Goal: Information Seeking & Learning: Learn about a topic

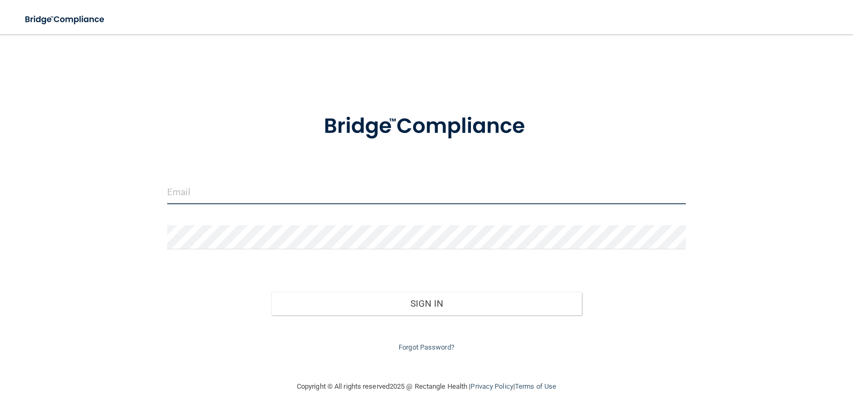
click at [229, 188] on input "email" at bounding box center [426, 192] width 519 height 24
click at [209, 194] on input "email" at bounding box center [426, 192] width 519 height 24
type input "x"
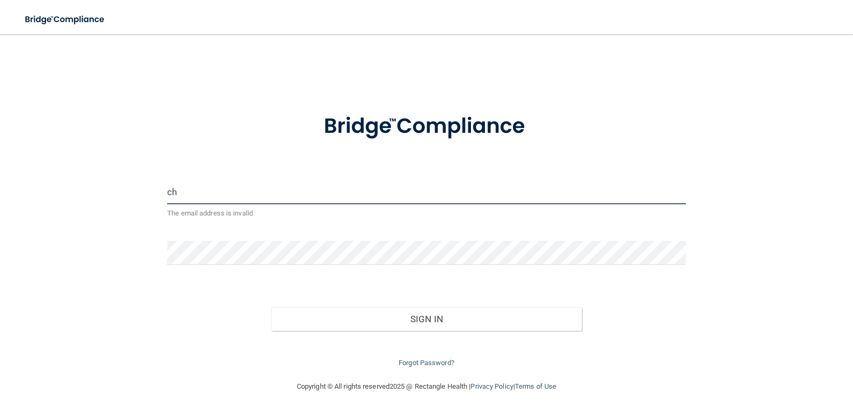
type input "c"
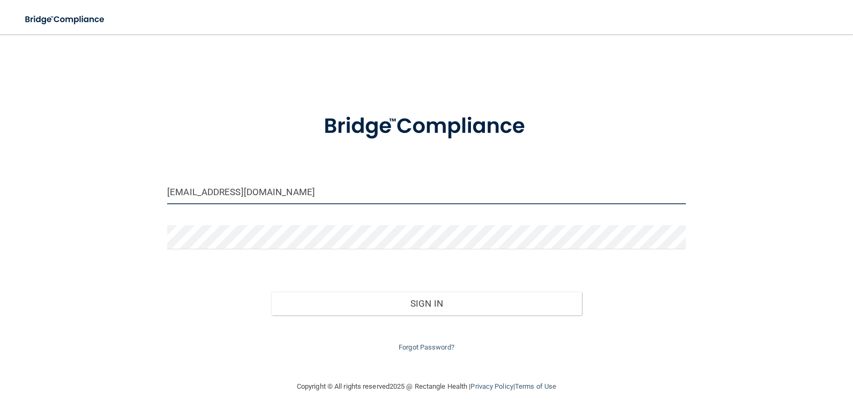
type input "[EMAIL_ADDRESS][DOMAIN_NAME]"
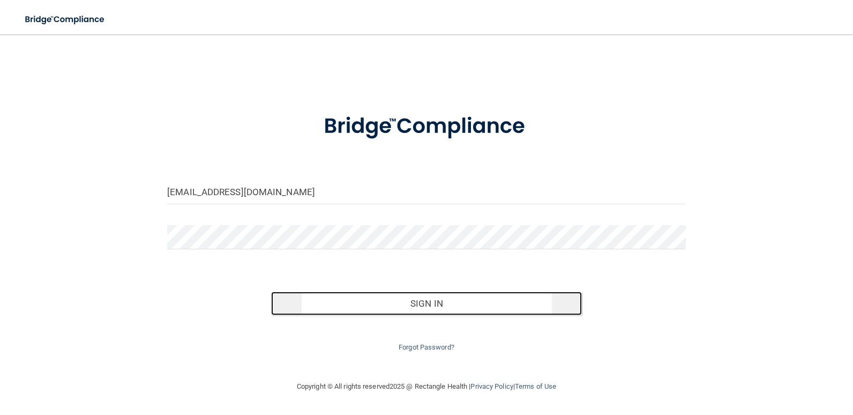
click at [398, 301] on button "Sign In" at bounding box center [426, 303] width 311 height 24
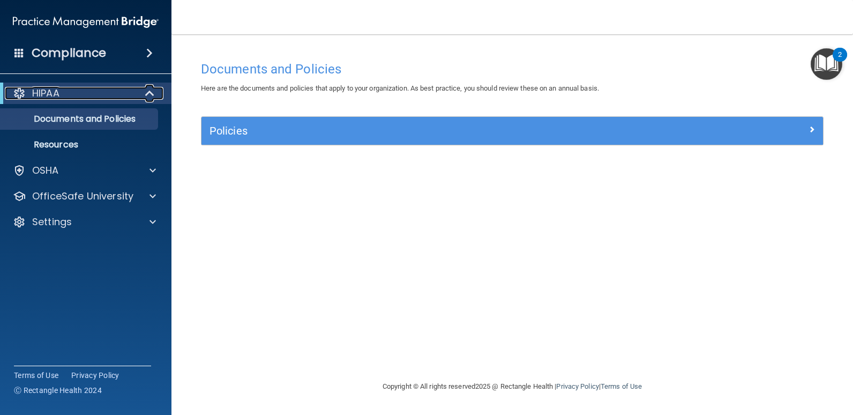
click at [51, 93] on p "HIPAA" at bounding box center [45, 93] width 27 height 13
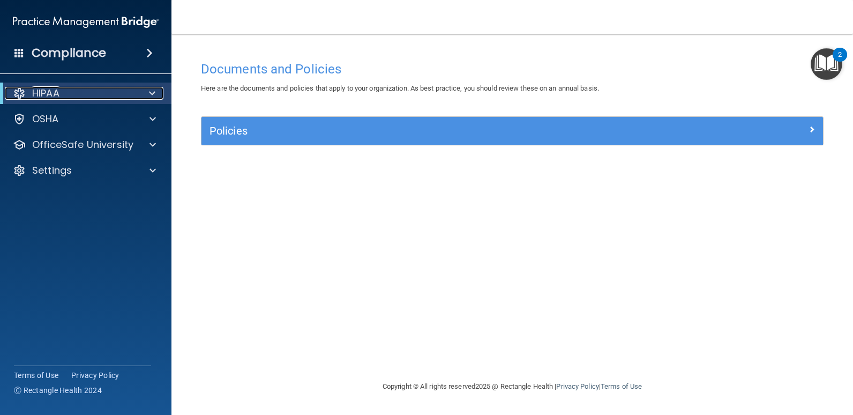
click at [154, 89] on span at bounding box center [152, 93] width 6 height 13
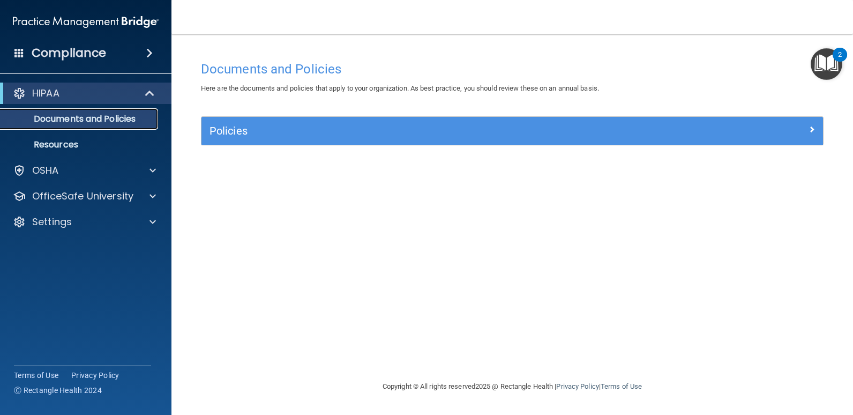
click at [123, 119] on p "Documents and Policies" at bounding box center [80, 119] width 146 height 11
click at [54, 118] on p "Documents and Policies" at bounding box center [80, 119] width 146 height 11
click at [118, 120] on p "Documents and Policies" at bounding box center [80, 119] width 146 height 11
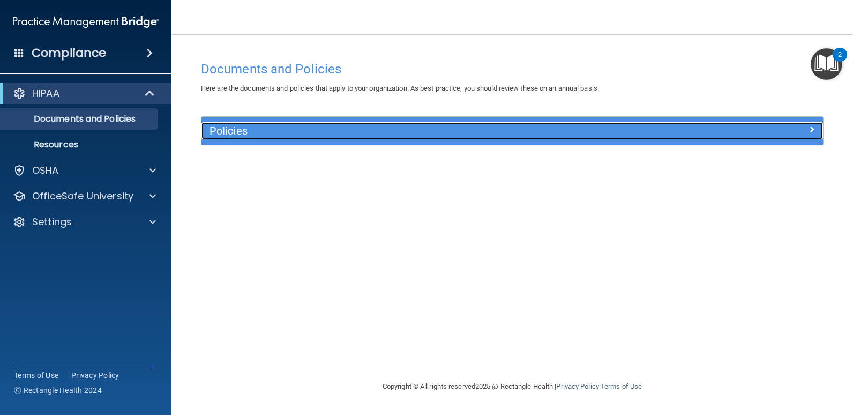
click at [244, 138] on div "Policies" at bounding box center [434, 130] width 466 height 17
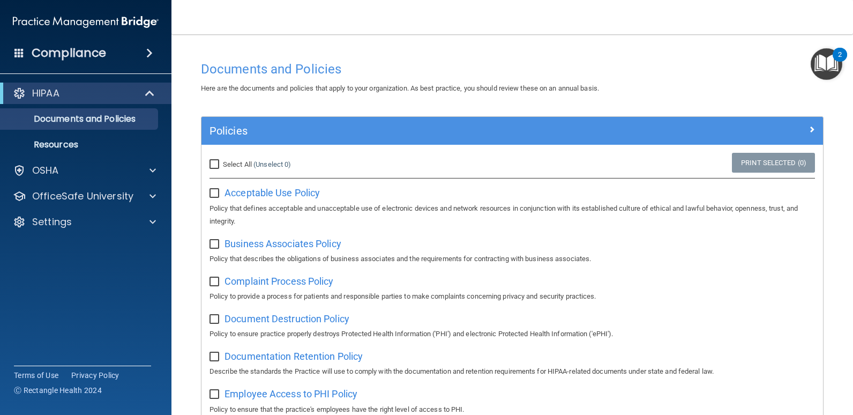
click at [212, 194] on input "checkbox" at bounding box center [215, 193] width 12 height 9
click at [218, 189] on input "checkbox" at bounding box center [215, 193] width 12 height 9
checkbox input "false"
click at [254, 192] on span "Acceptable Use Policy" at bounding box center [271, 192] width 95 height 11
click at [146, 54] on span at bounding box center [149, 53] width 6 height 13
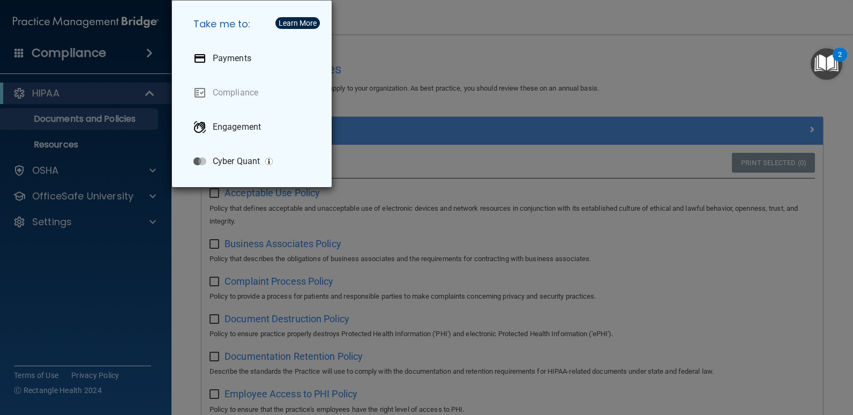
click at [146, 54] on div "Take me to: Payments Compliance Engagement Cyber Quant" at bounding box center [426, 207] width 853 height 415
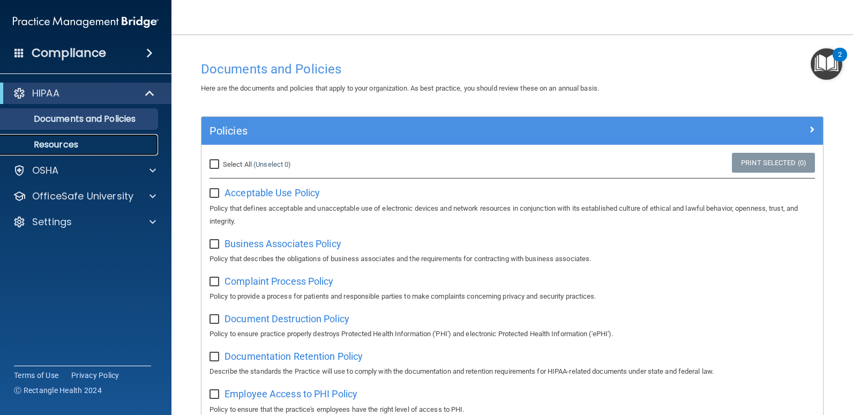
click at [60, 147] on p "Resources" at bounding box center [80, 144] width 146 height 11
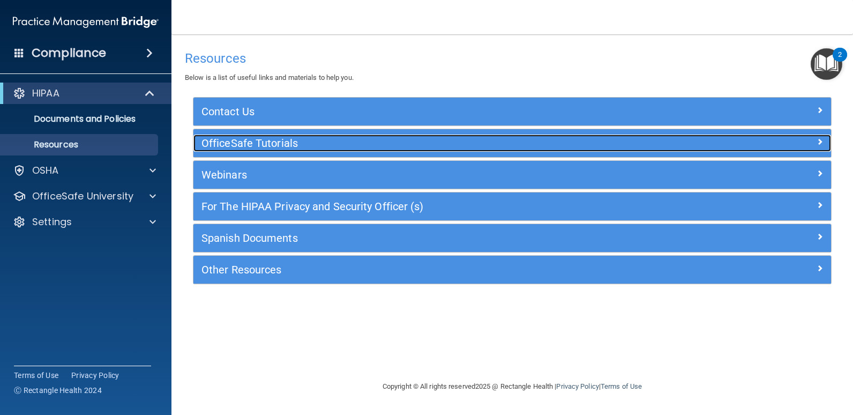
click at [758, 143] on div at bounding box center [752, 140] width 160 height 13
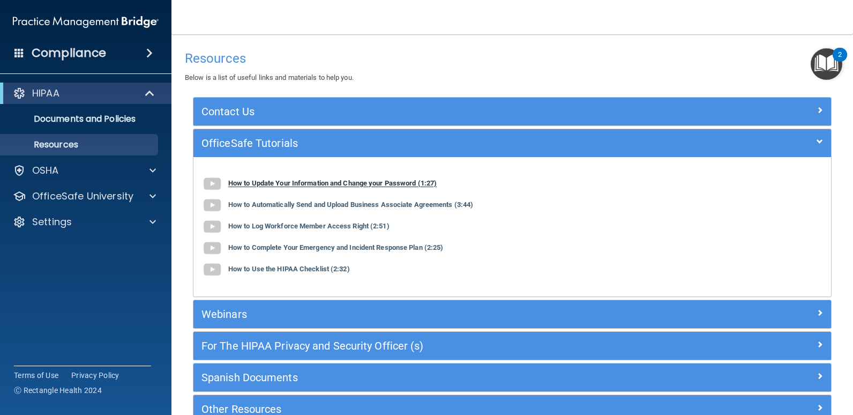
click at [213, 185] on img at bounding box center [211, 183] width 21 height 21
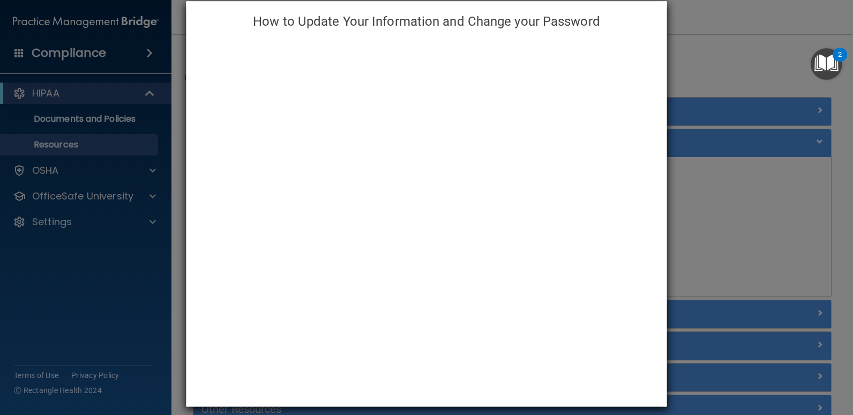
scroll to position [24, 0]
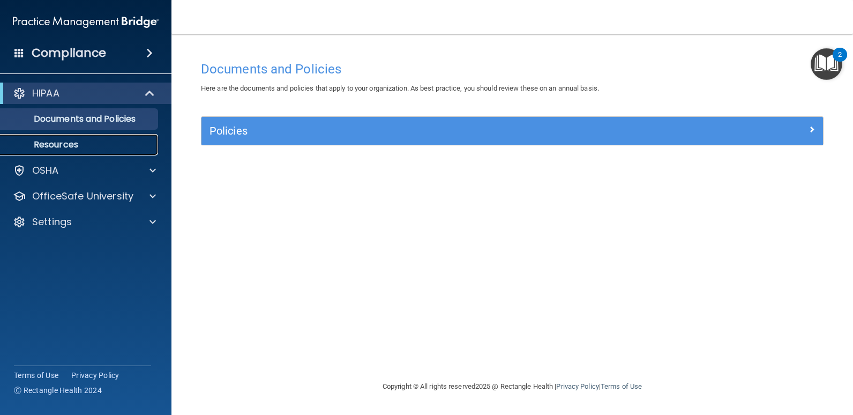
click at [70, 144] on p "Resources" at bounding box center [80, 144] width 146 height 11
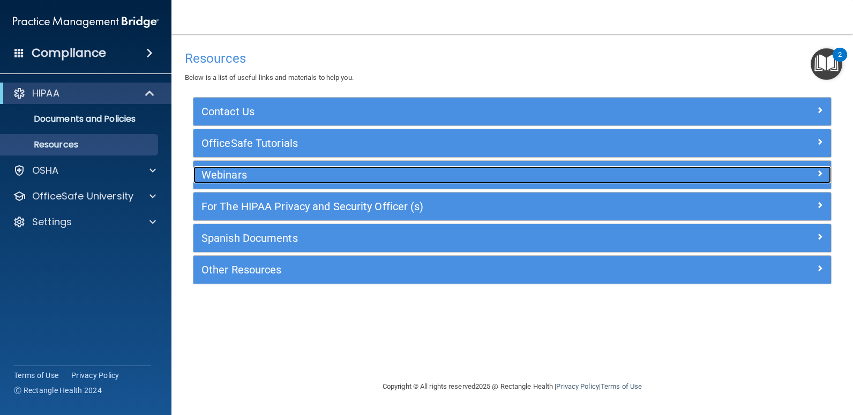
click at [238, 174] on h5 "Webinars" at bounding box center [432, 175] width 462 height 12
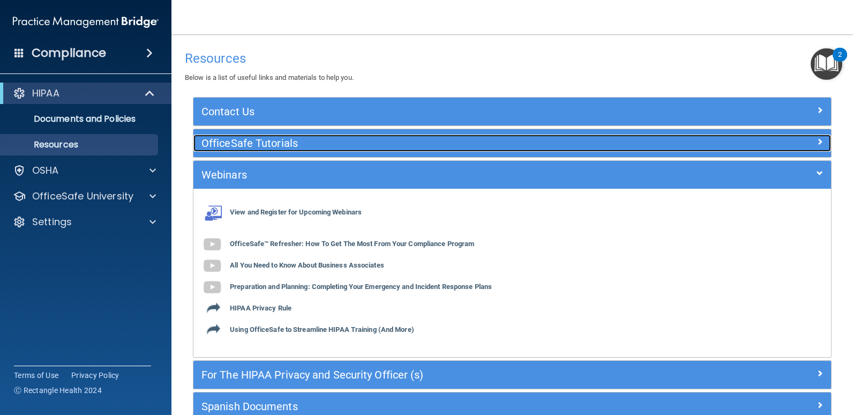
click at [261, 138] on h5 "OfficeSafe Tutorials" at bounding box center [432, 143] width 462 height 12
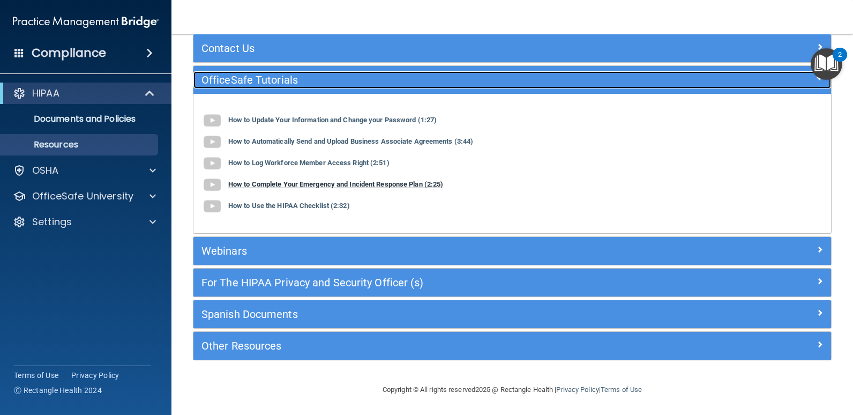
scroll to position [64, 0]
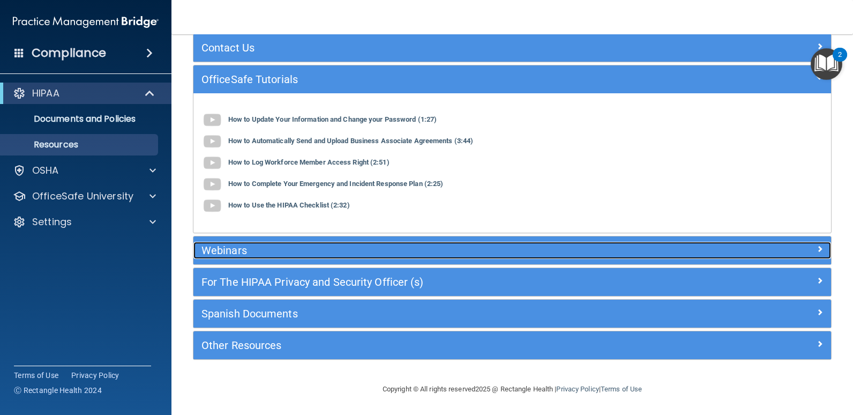
click at [231, 251] on h5 "Webinars" at bounding box center [432, 250] width 462 height 12
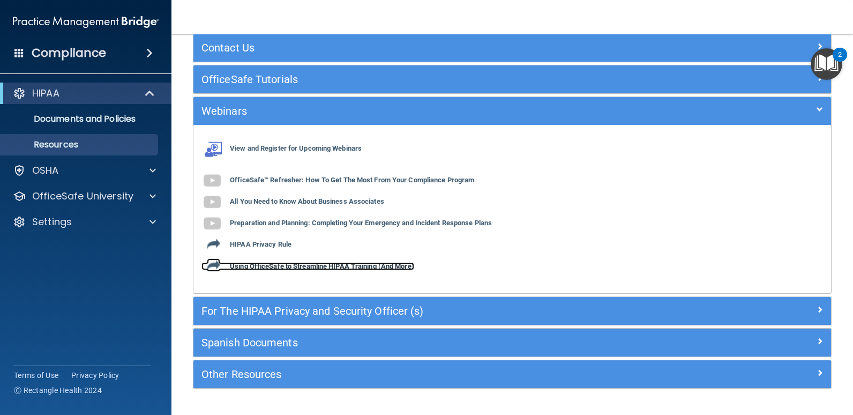
click at [337, 265] on b "Using OfficeSafe to Streamline HIPAA Training (And More)" at bounding box center [322, 266] width 184 height 8
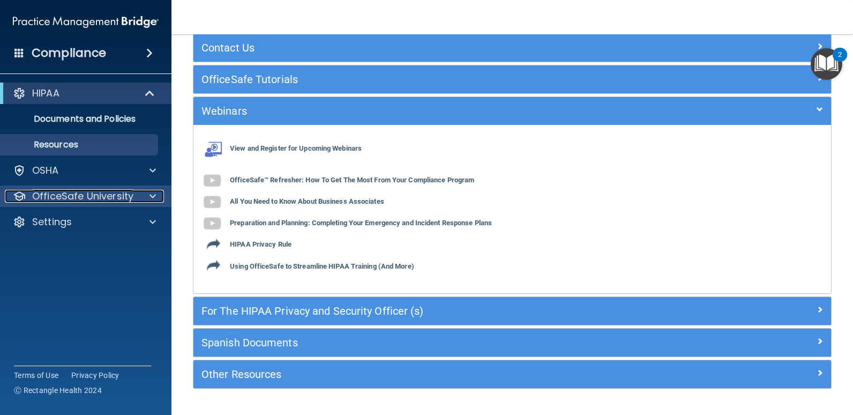
click at [98, 194] on p "OfficeSafe University" at bounding box center [82, 196] width 101 height 13
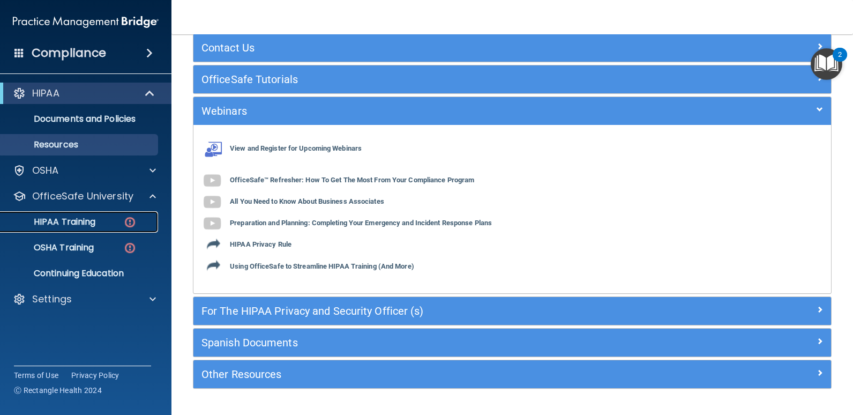
click at [86, 221] on p "HIPAA Training" at bounding box center [51, 221] width 88 height 11
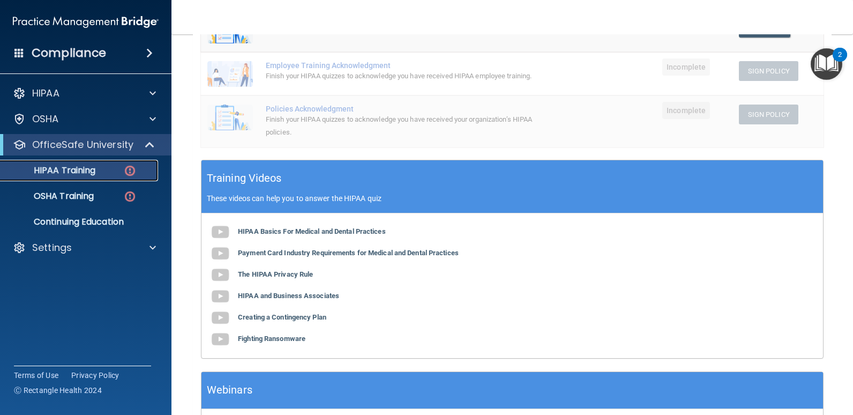
scroll to position [268, 0]
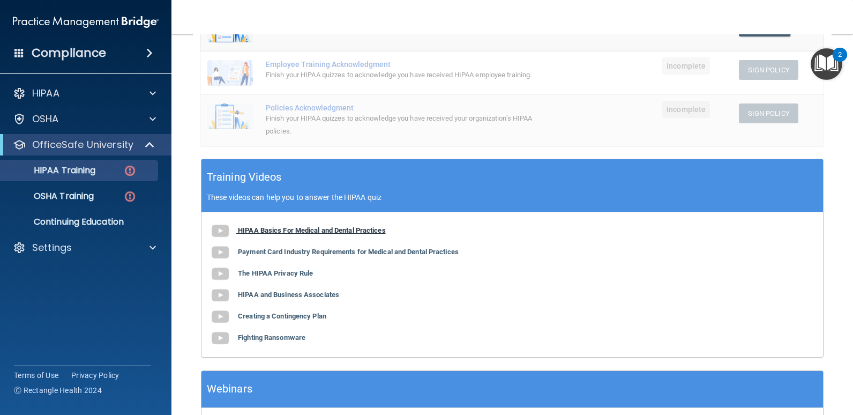
click at [328, 229] on b "HIPAA Basics For Medical and Dental Practices" at bounding box center [312, 230] width 148 height 8
click at [302, 250] on b "Payment Card Industry Requirements for Medical and Dental Practices" at bounding box center [348, 252] width 221 height 8
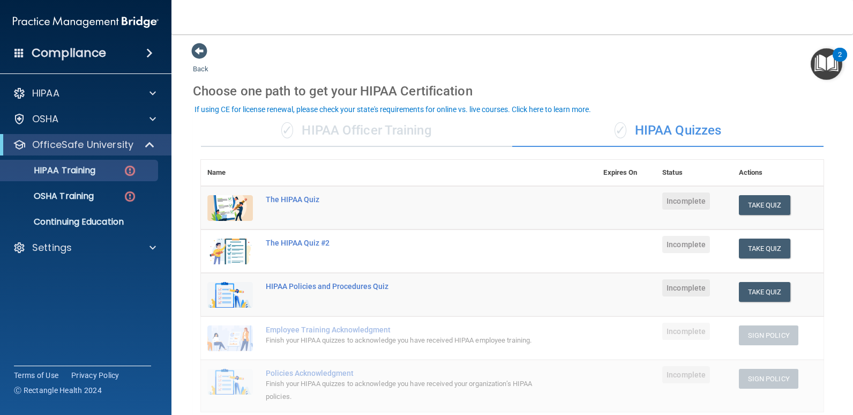
scroll to position [0, 0]
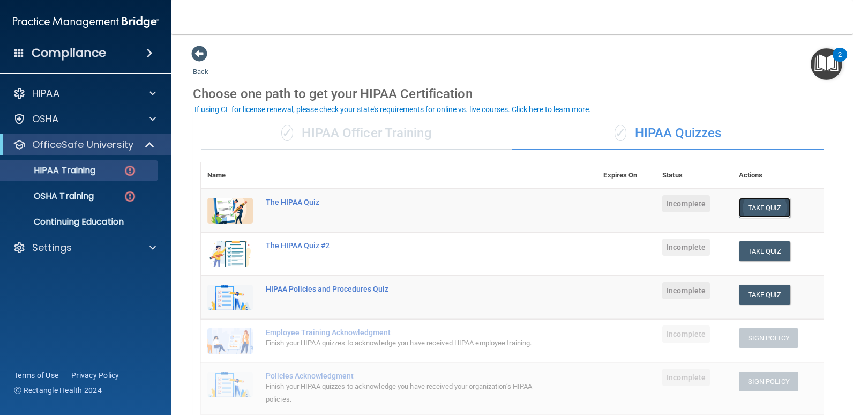
click at [758, 209] on button "Take Quiz" at bounding box center [764, 208] width 51 height 20
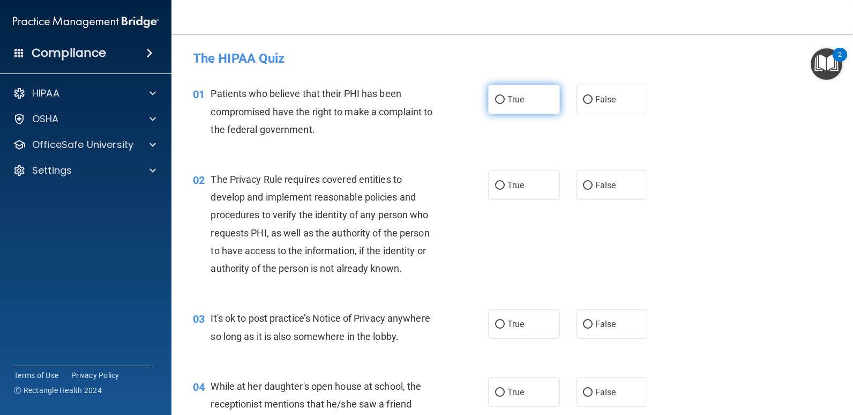
click at [497, 101] on input "True" at bounding box center [500, 100] width 10 height 8
radio input "true"
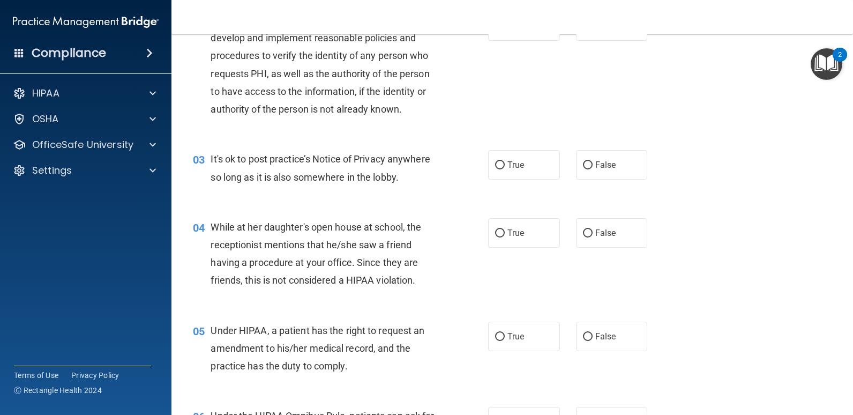
scroll to position [161, 0]
click at [497, 164] on input "True" at bounding box center [500, 164] width 10 height 8
radio input "true"
click at [496, 162] on input "True" at bounding box center [500, 164] width 10 height 8
click at [585, 162] on input "False" at bounding box center [588, 164] width 10 height 8
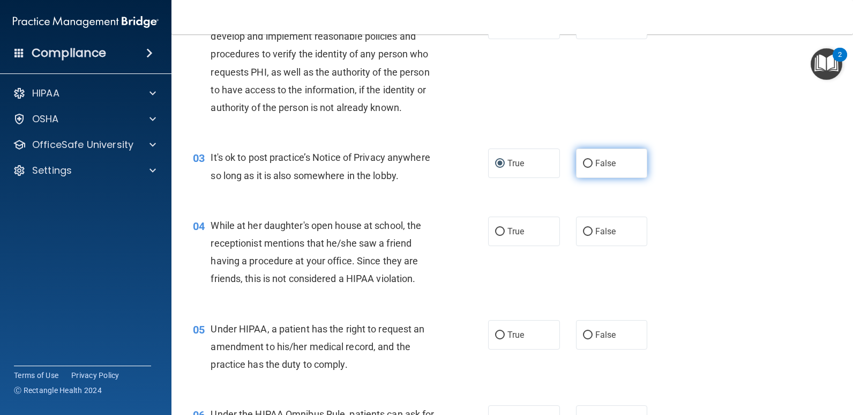
radio input "true"
radio input "false"
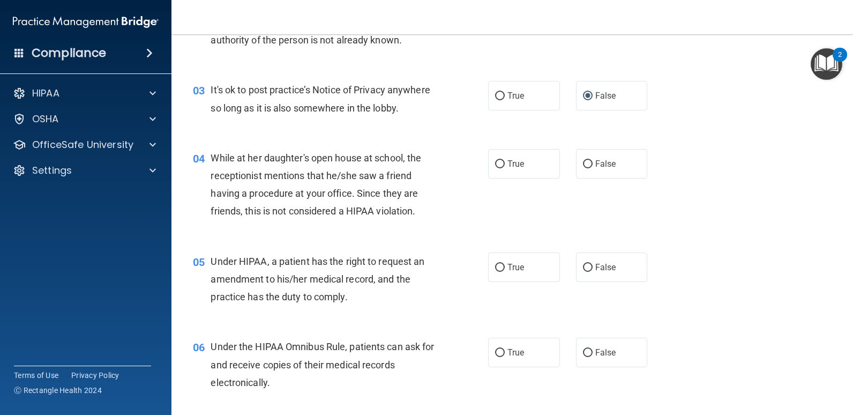
scroll to position [268, 0]
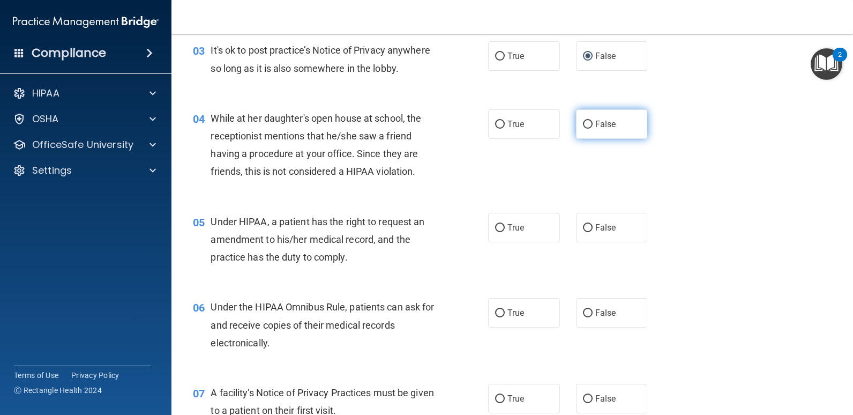
click at [583, 125] on input "False" at bounding box center [588, 125] width 10 height 8
radio input "true"
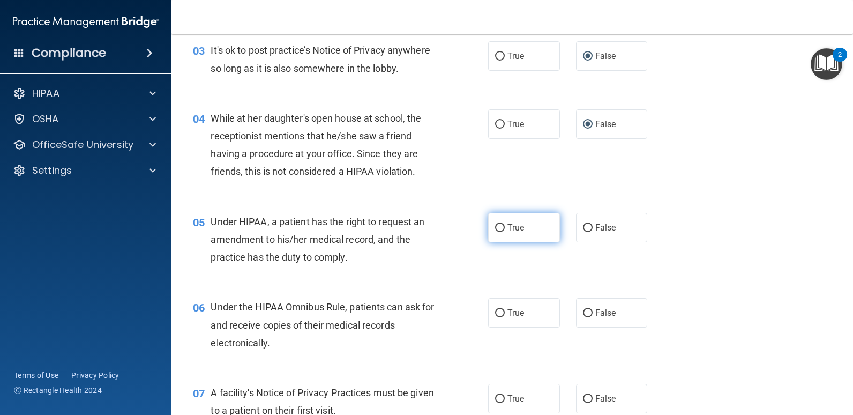
click at [496, 228] on input "True" at bounding box center [500, 228] width 10 height 8
radio input "true"
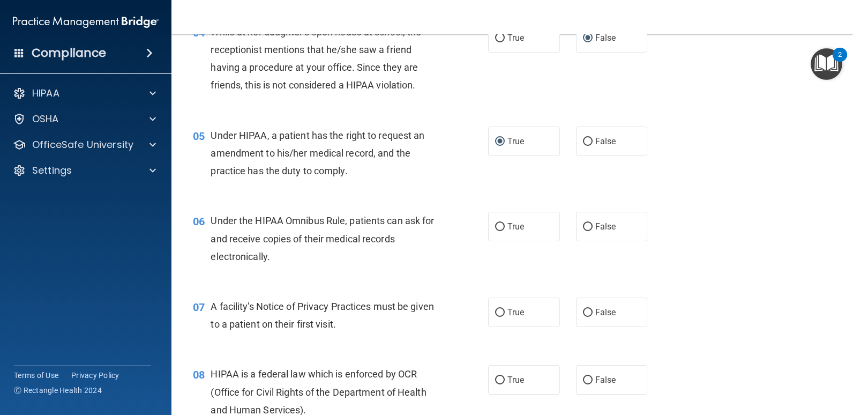
scroll to position [375, 0]
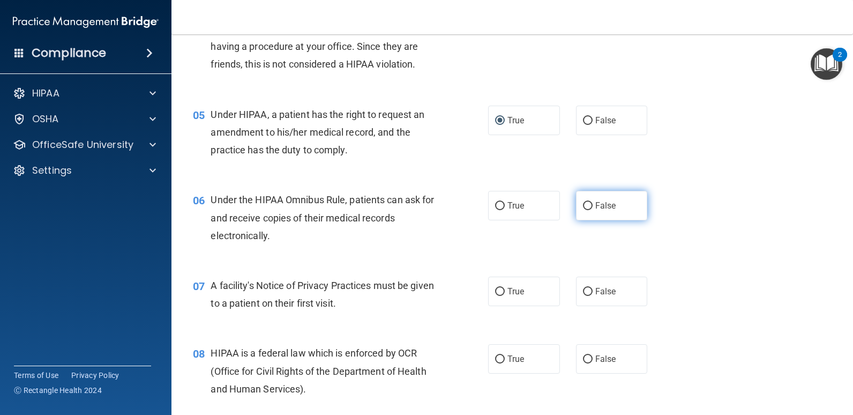
click at [583, 203] on input "False" at bounding box center [588, 206] width 10 height 8
radio input "true"
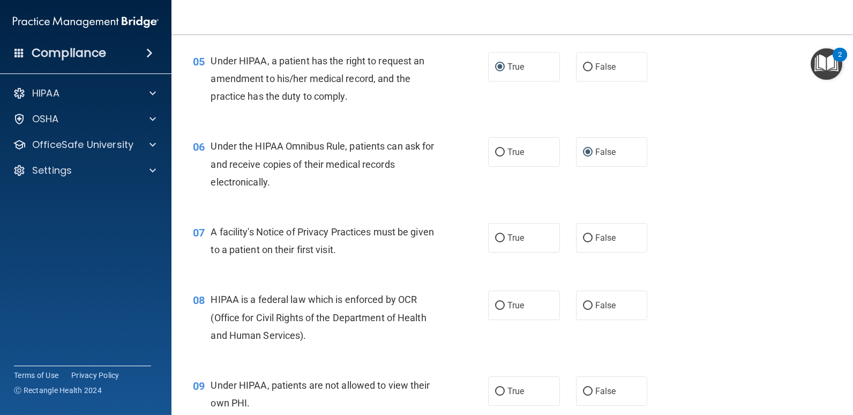
scroll to position [482, 0]
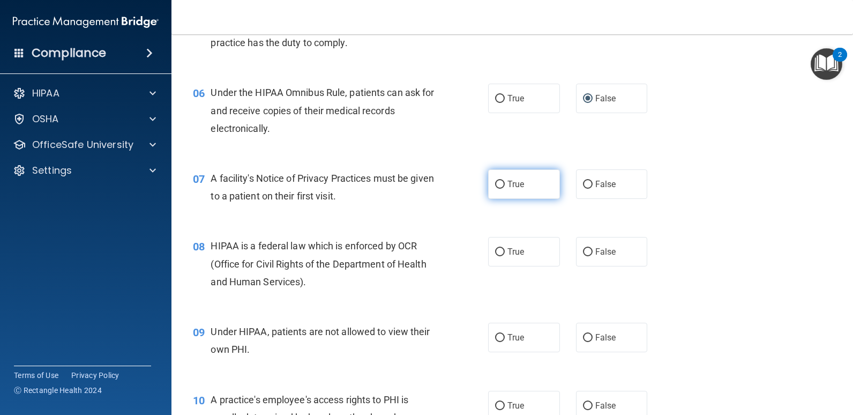
click at [496, 185] on input "True" at bounding box center [500, 185] width 10 height 8
radio input "true"
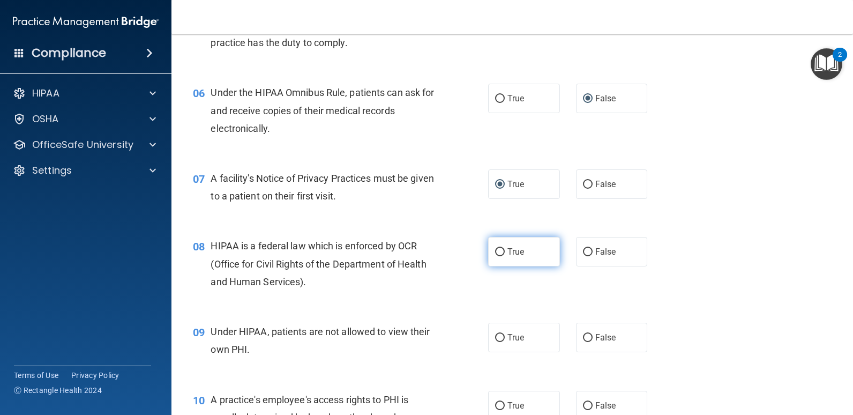
click at [499, 249] on input "True" at bounding box center [500, 252] width 10 height 8
radio input "true"
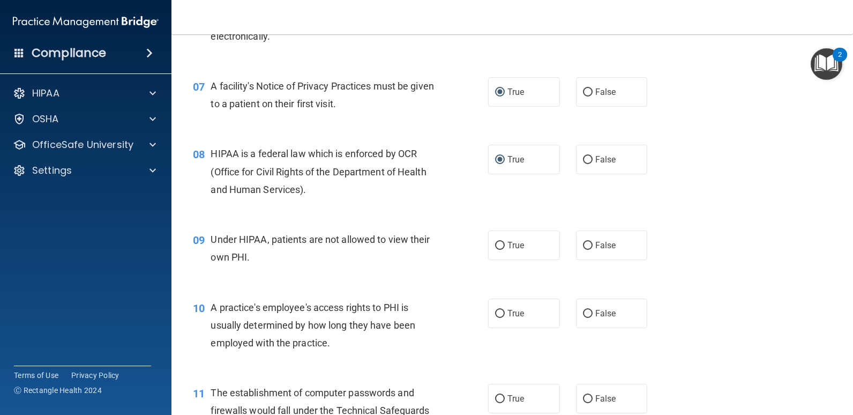
scroll to position [589, 0]
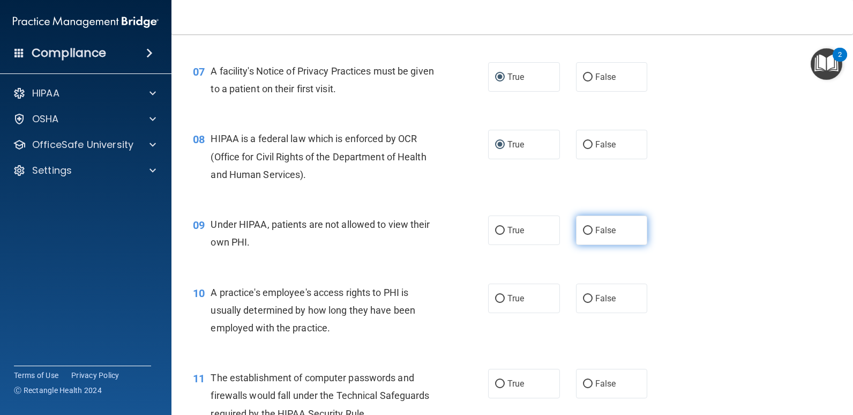
click at [583, 227] on input "False" at bounding box center [588, 231] width 10 height 8
radio input "true"
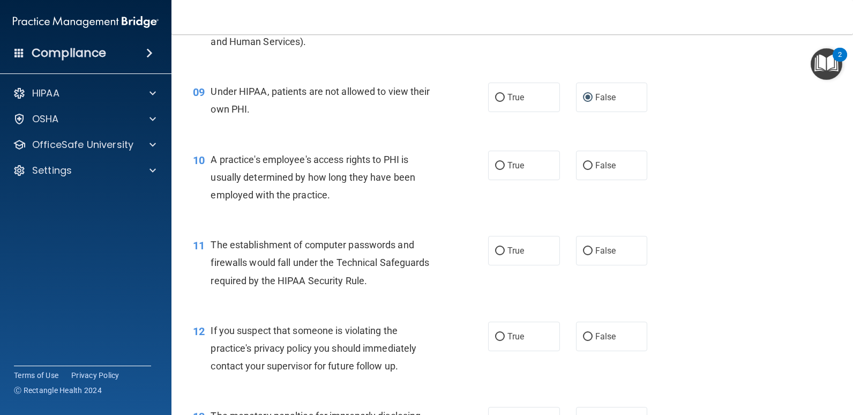
scroll to position [750, 0]
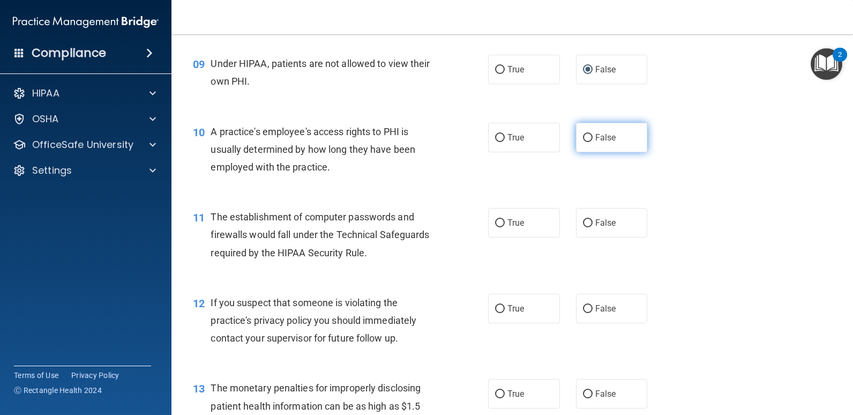
click at [583, 134] on input "False" at bounding box center [588, 138] width 10 height 8
radio input "true"
click at [497, 222] on input "True" at bounding box center [500, 223] width 10 height 8
radio input "true"
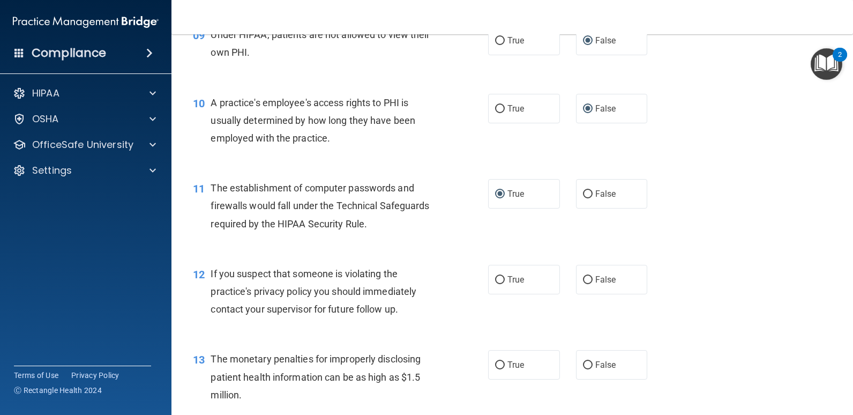
scroll to position [804, 0]
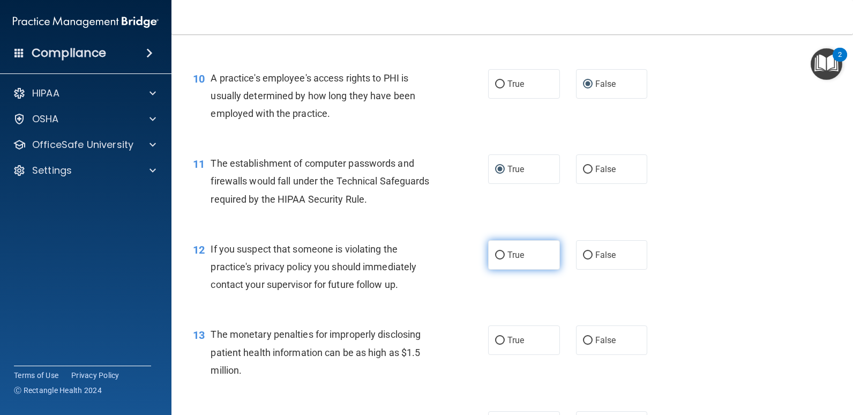
click at [496, 257] on input "True" at bounding box center [500, 255] width 10 height 8
radio input "true"
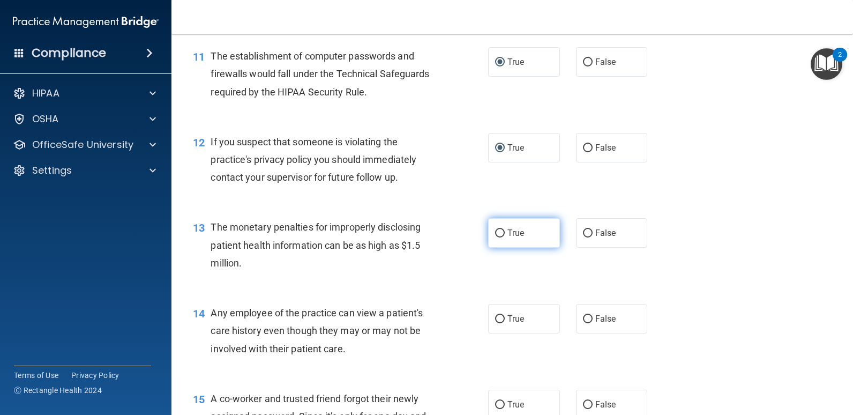
click at [495, 230] on input "True" at bounding box center [500, 233] width 10 height 8
radio input "true"
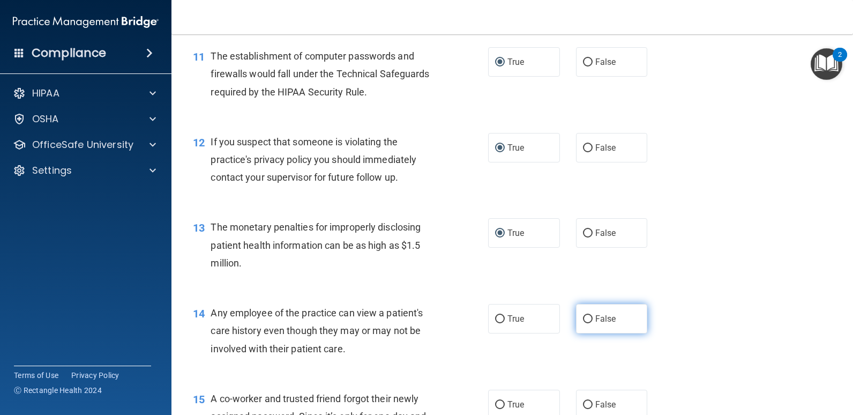
click at [576, 317] on label "False" at bounding box center [612, 318] width 72 height 29
click at [583, 317] on input "False" at bounding box center [588, 319] width 10 height 8
radio input "true"
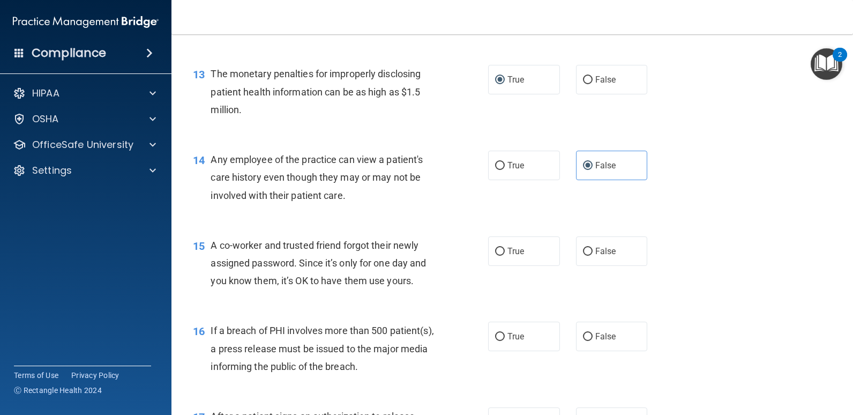
scroll to position [1125, 0]
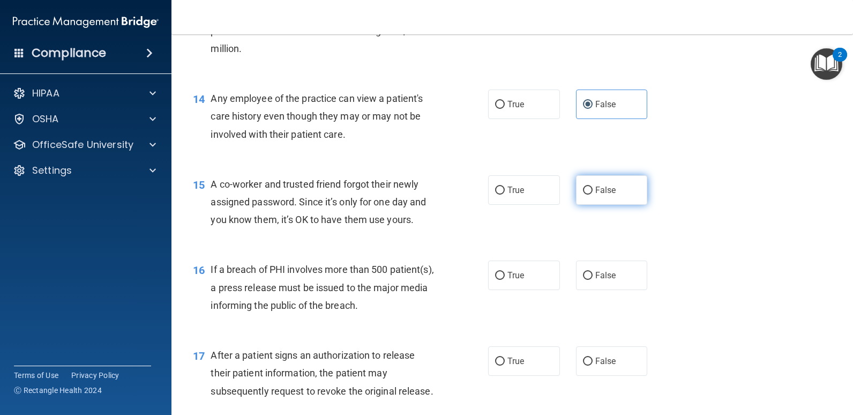
click at [583, 189] on input "False" at bounding box center [588, 190] width 10 height 8
radio input "true"
click at [583, 275] on input "False" at bounding box center [588, 276] width 10 height 8
radio input "true"
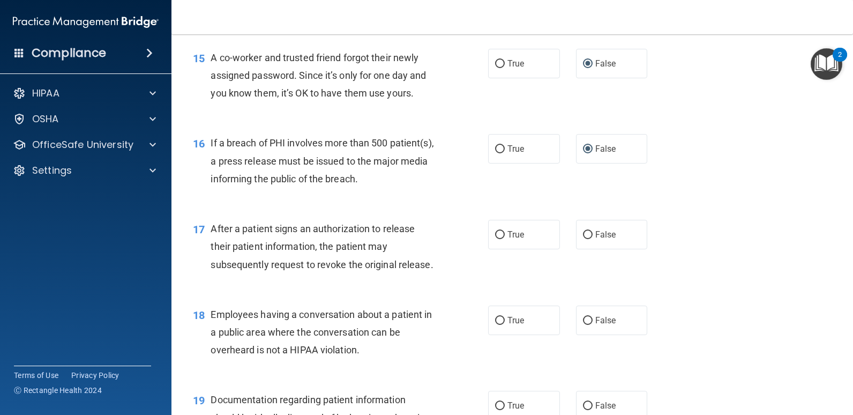
scroll to position [1286, 0]
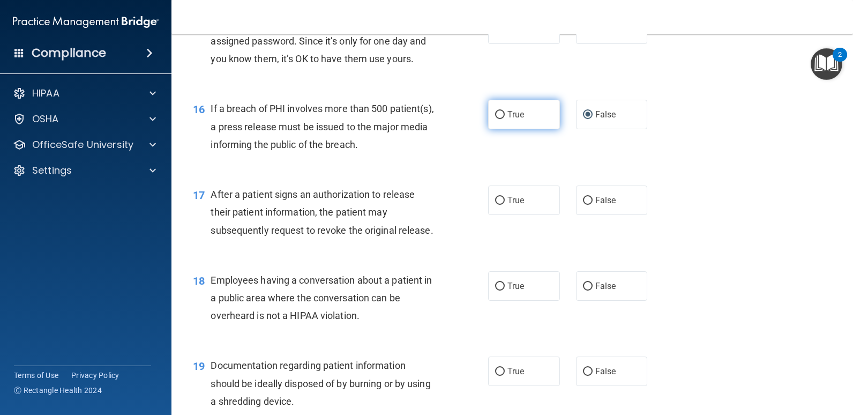
click at [497, 117] on input "True" at bounding box center [500, 115] width 10 height 8
radio input "true"
radio input "false"
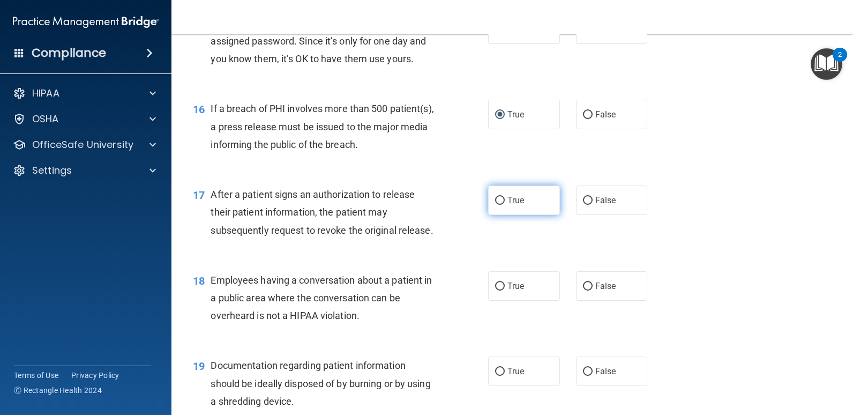
click at [495, 201] on input "True" at bounding box center [500, 201] width 10 height 8
radio input "true"
click at [583, 283] on input "False" at bounding box center [588, 286] width 10 height 8
radio input "true"
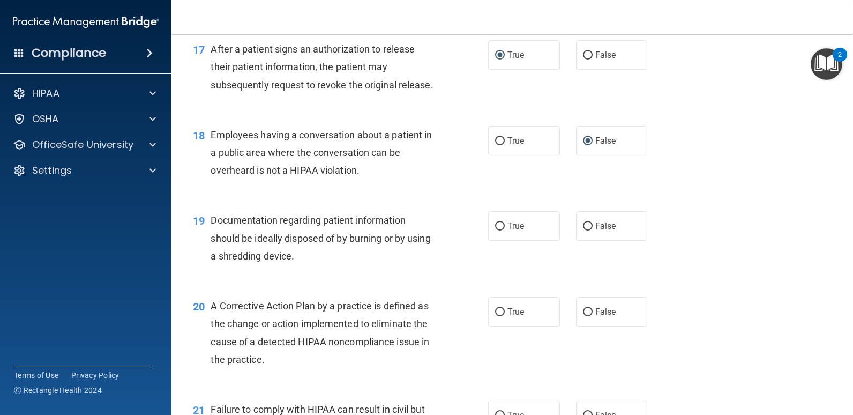
scroll to position [1500, 0]
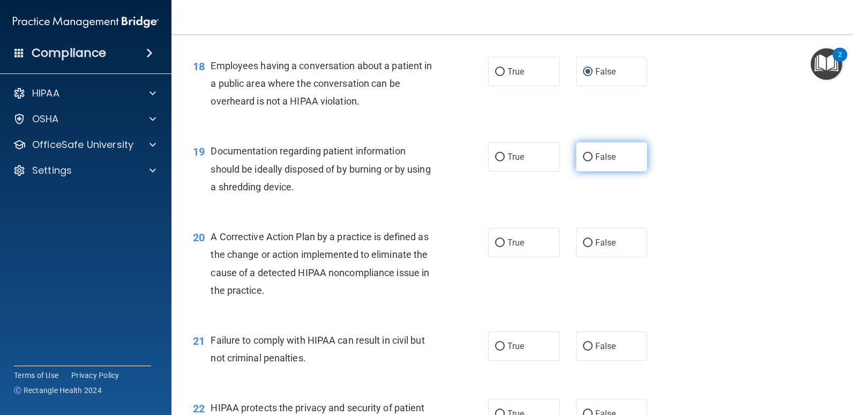
click at [583, 160] on input "False" at bounding box center [588, 157] width 10 height 8
radio input "true"
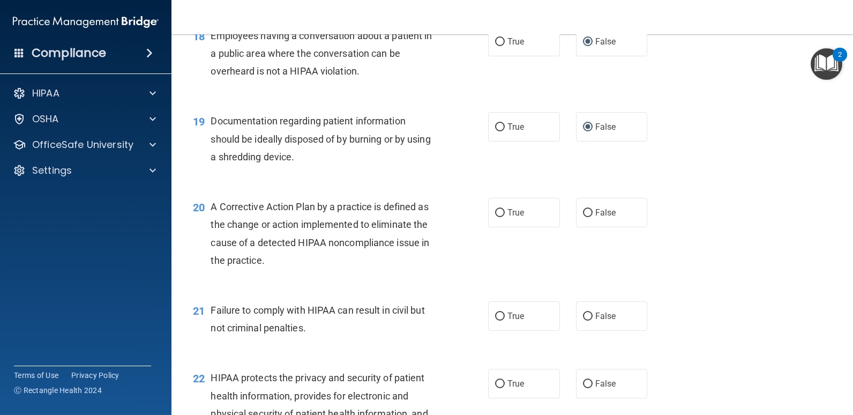
scroll to position [1554, 0]
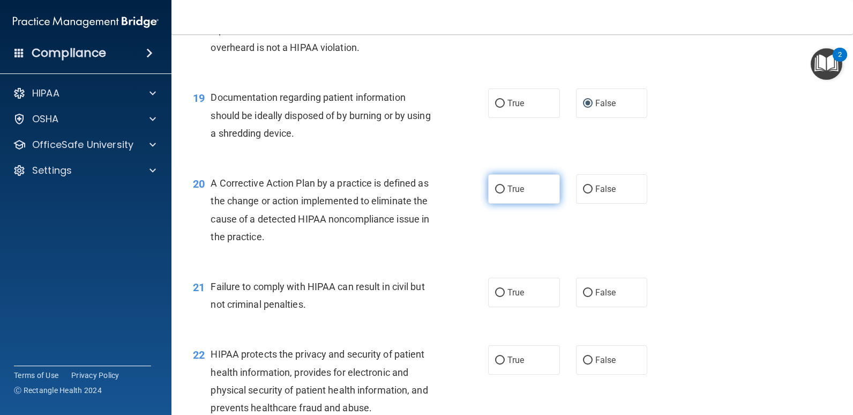
click at [496, 191] on input "True" at bounding box center [500, 189] width 10 height 8
radio input "true"
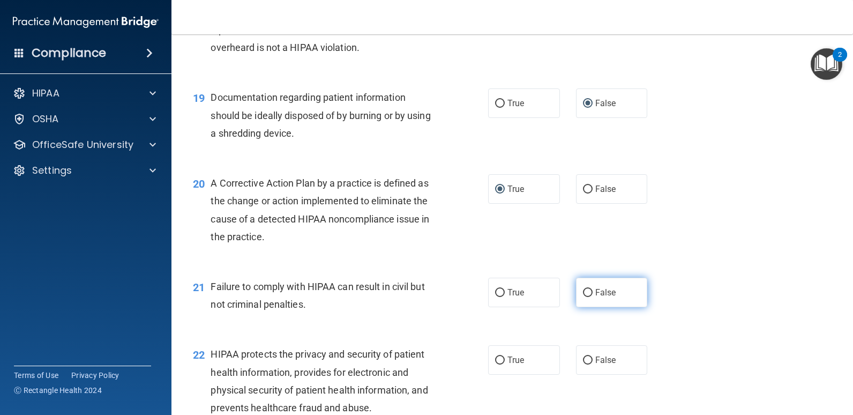
click at [583, 292] on input "False" at bounding box center [588, 293] width 10 height 8
radio input "true"
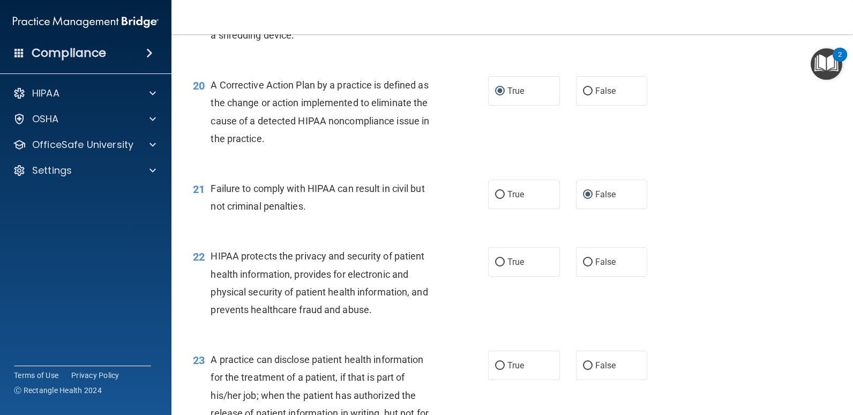
scroll to position [1661, 0]
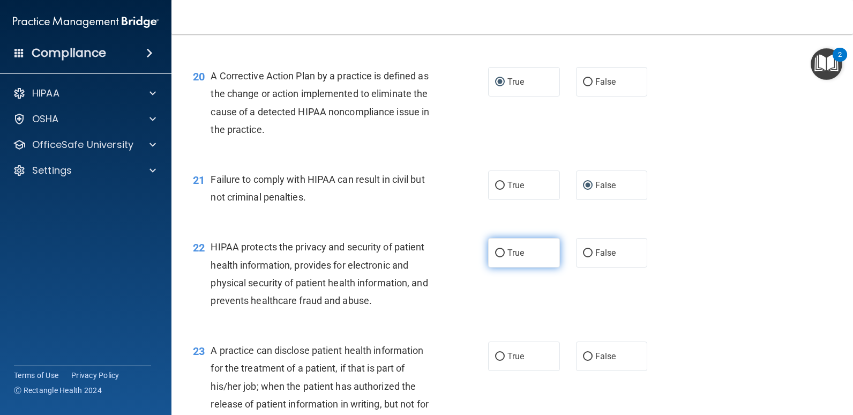
click at [497, 250] on input "True" at bounding box center [500, 253] width 10 height 8
radio input "true"
click at [583, 252] on input "False" at bounding box center [588, 253] width 10 height 8
radio input "true"
radio input "false"
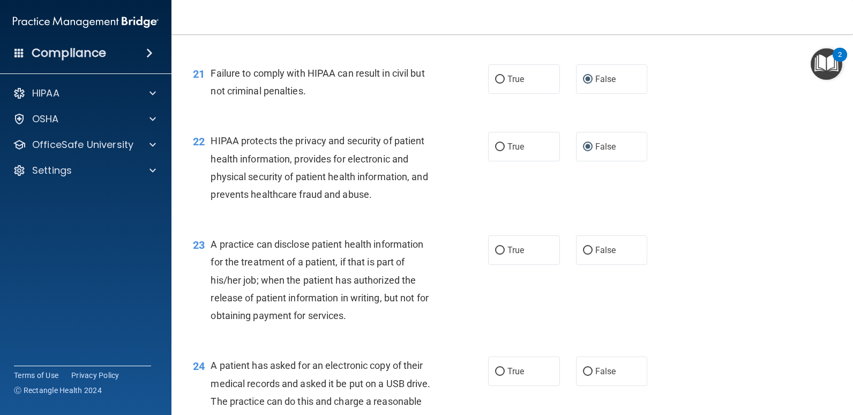
scroll to position [1768, 0]
click at [583, 250] on input "False" at bounding box center [588, 249] width 10 height 8
radio input "true"
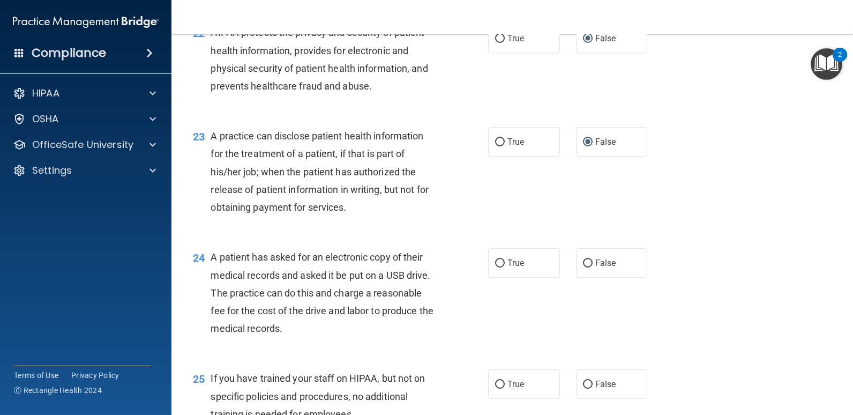
scroll to position [1929, 0]
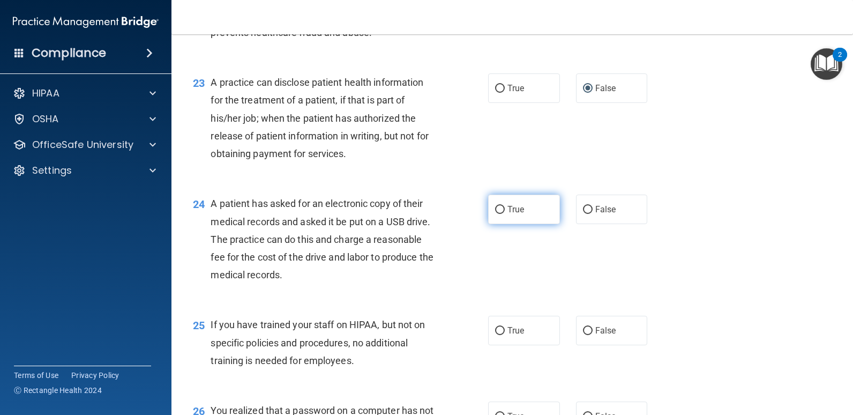
click at [499, 213] on input "True" at bounding box center [500, 210] width 10 height 8
radio input "true"
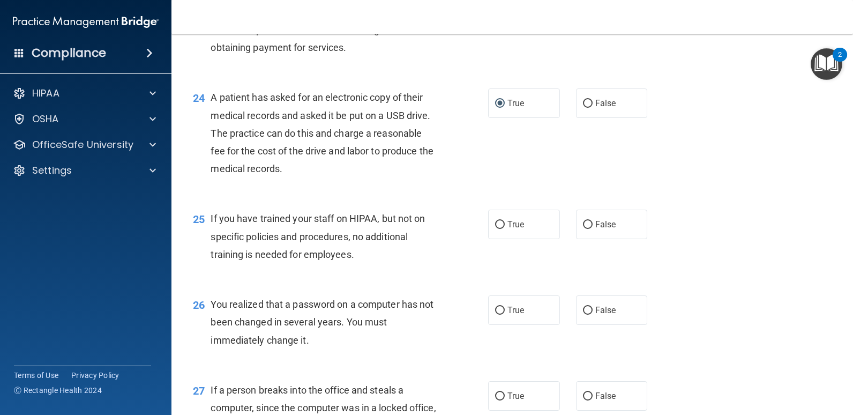
scroll to position [2036, 0]
click at [587, 224] on input "False" at bounding box center [588, 224] width 10 height 8
radio input "true"
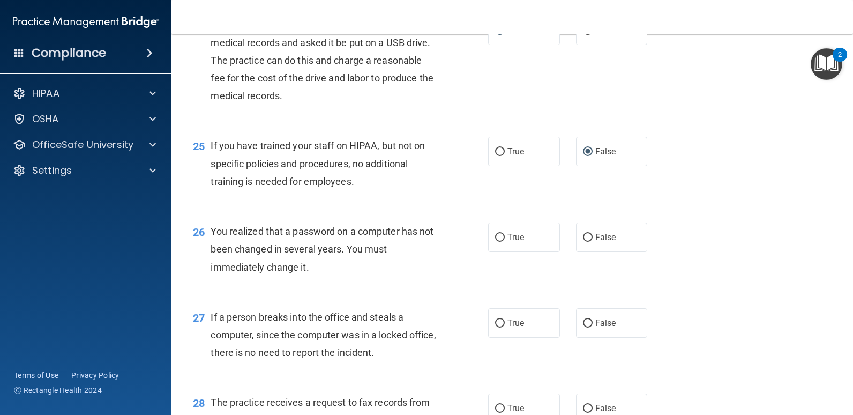
scroll to position [2143, 0]
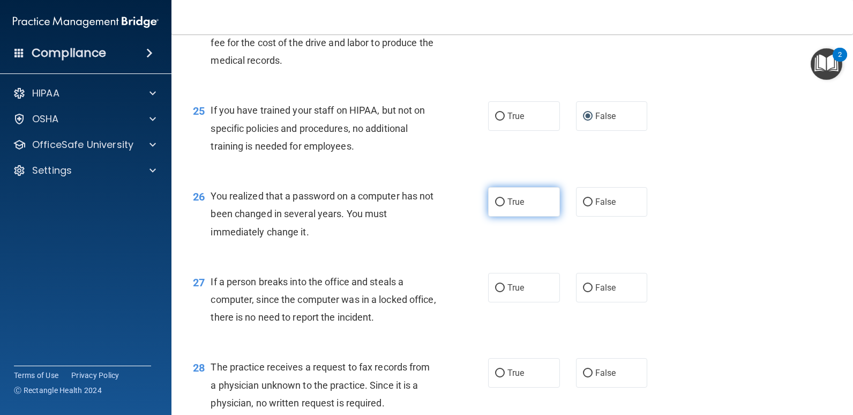
click at [498, 204] on input "True" at bounding box center [500, 202] width 10 height 8
radio input "true"
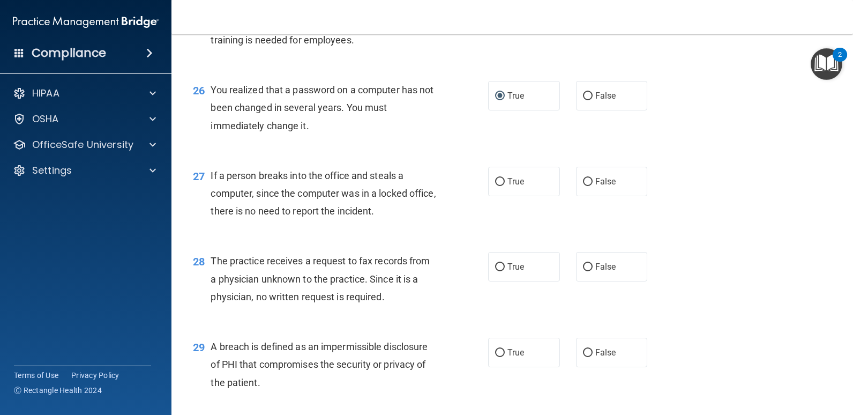
scroll to position [2250, 0]
click at [585, 178] on input "False" at bounding box center [588, 181] width 10 height 8
radio input "true"
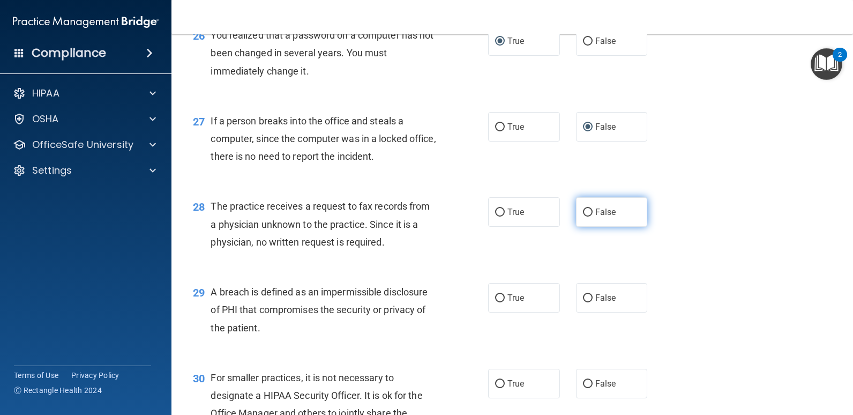
click at [584, 210] on input "False" at bounding box center [588, 212] width 10 height 8
radio input "true"
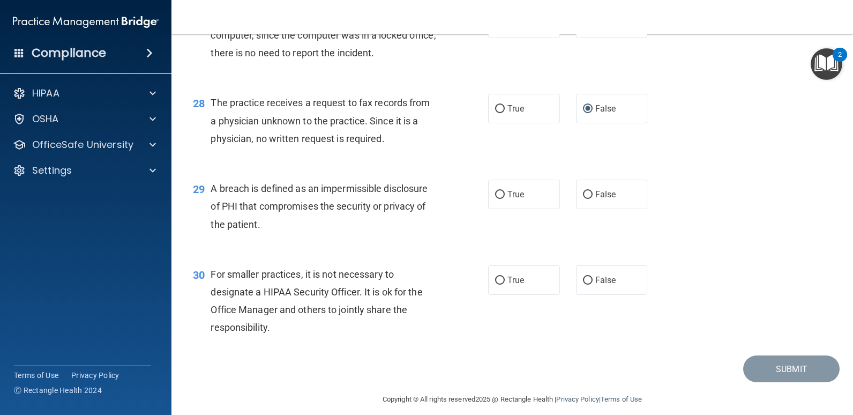
scroll to position [2411, 0]
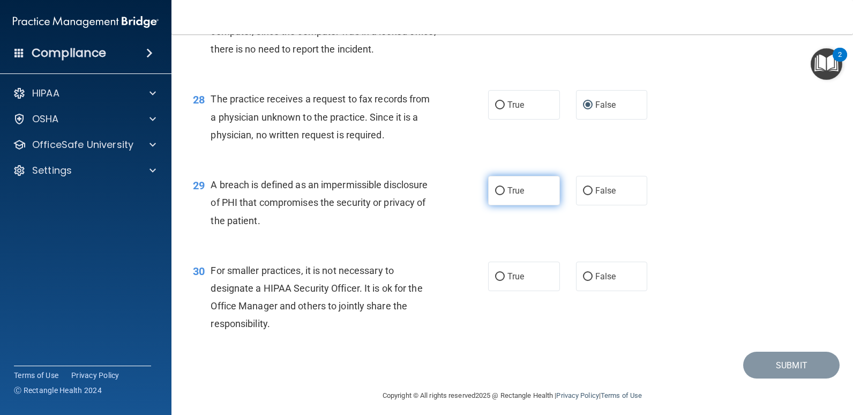
click at [500, 190] on input "True" at bounding box center [500, 191] width 10 height 8
radio input "true"
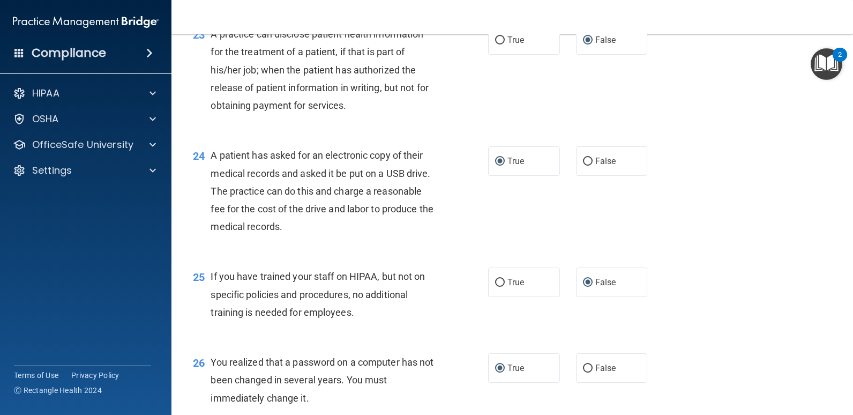
scroll to position [1935, 0]
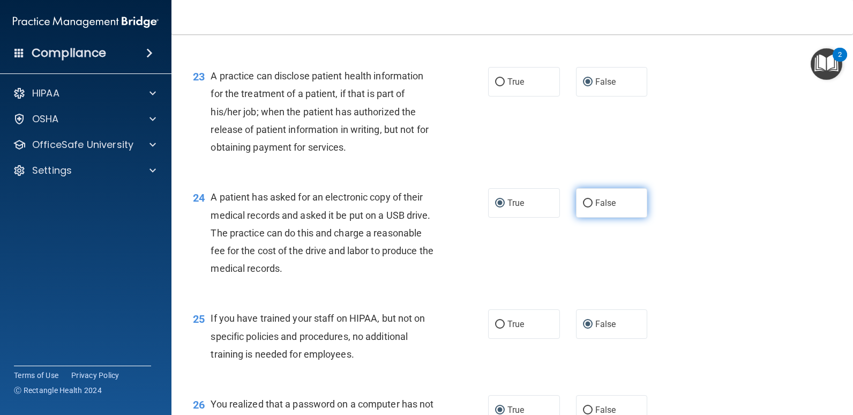
click at [587, 203] on input "False" at bounding box center [588, 203] width 10 height 8
radio input "true"
radio input "false"
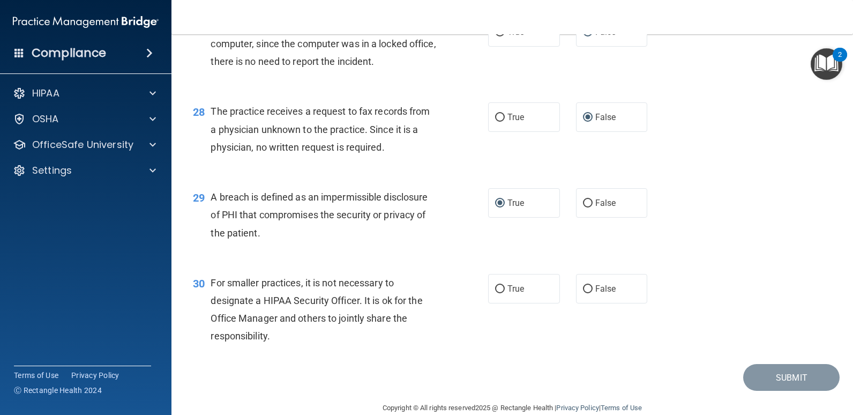
scroll to position [2418, 0]
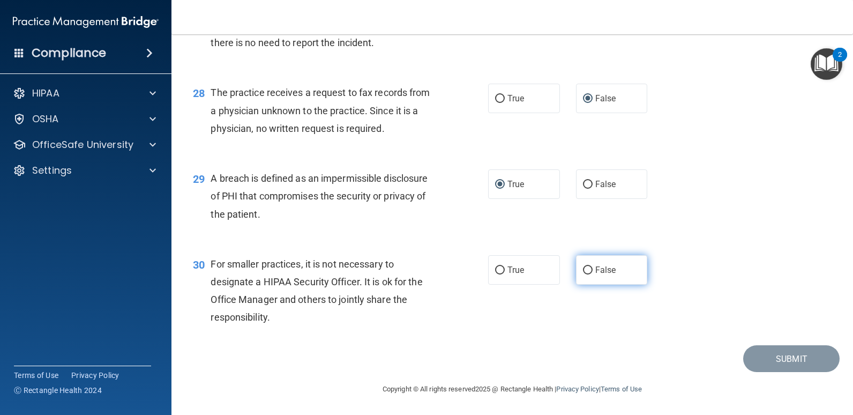
click at [583, 268] on input "False" at bounding box center [588, 270] width 10 height 8
radio input "true"
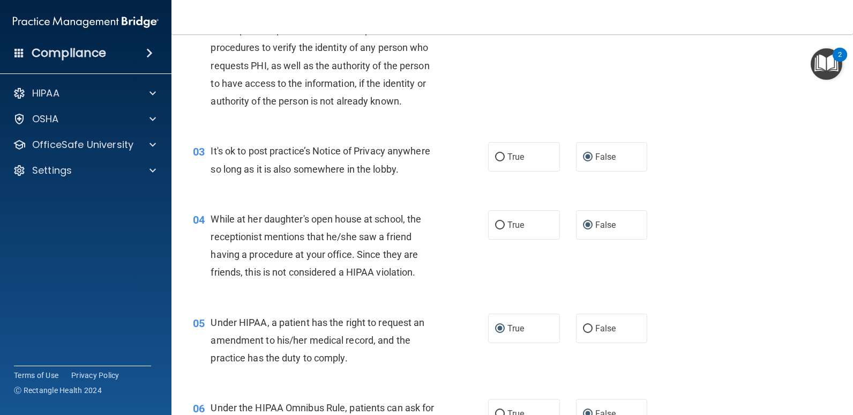
scroll to position [0, 0]
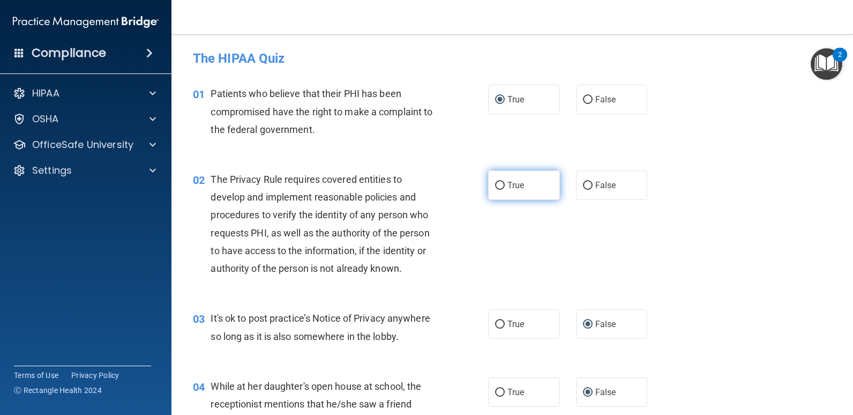
click at [498, 189] on input "True" at bounding box center [500, 186] width 10 height 8
radio input "true"
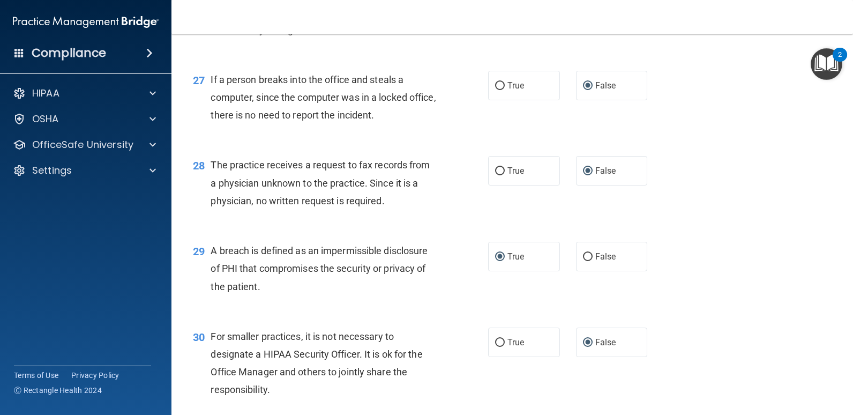
scroll to position [2364, 0]
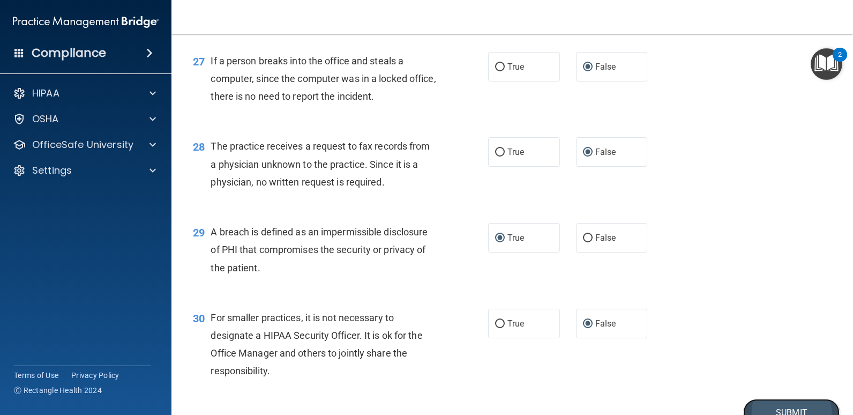
click at [783, 405] on button "Submit" at bounding box center [791, 412] width 96 height 27
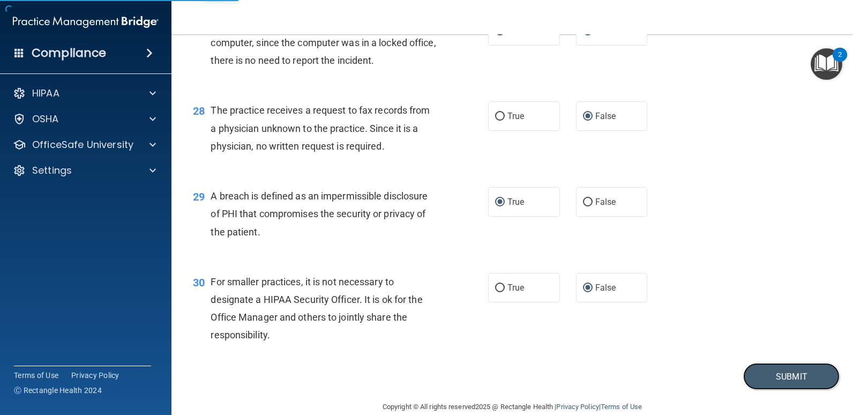
scroll to position [2418, 0]
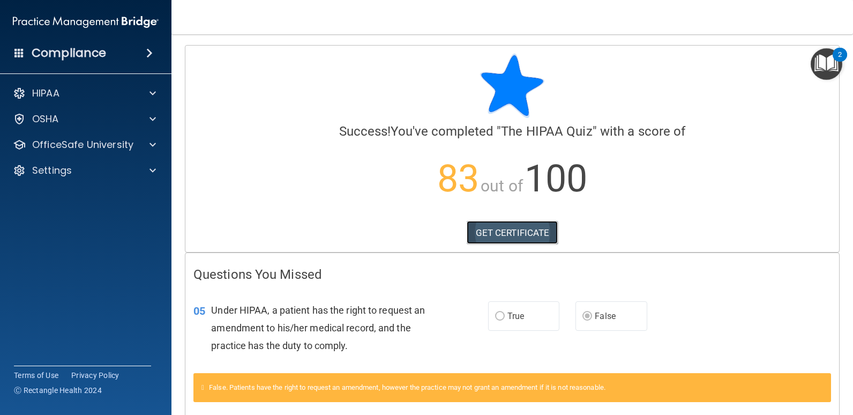
click at [520, 228] on link "GET CERTIFICATE" at bounding box center [513, 233] width 92 height 24
